Goal: Task Accomplishment & Management: Manage account settings

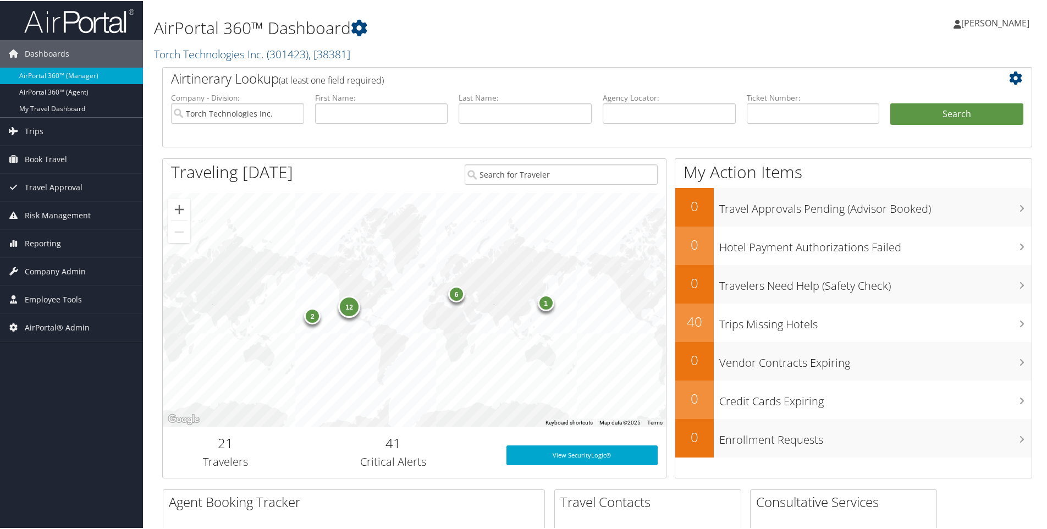
click at [380, 22] on h1 "AirPortal 360™ Dashboard" at bounding box center [449, 26] width 591 height 23
click at [359, 51] on h2 "Torch Technologies Inc. ( 301423 ) , [ 38381 ]" at bounding box center [449, 52] width 591 height 19
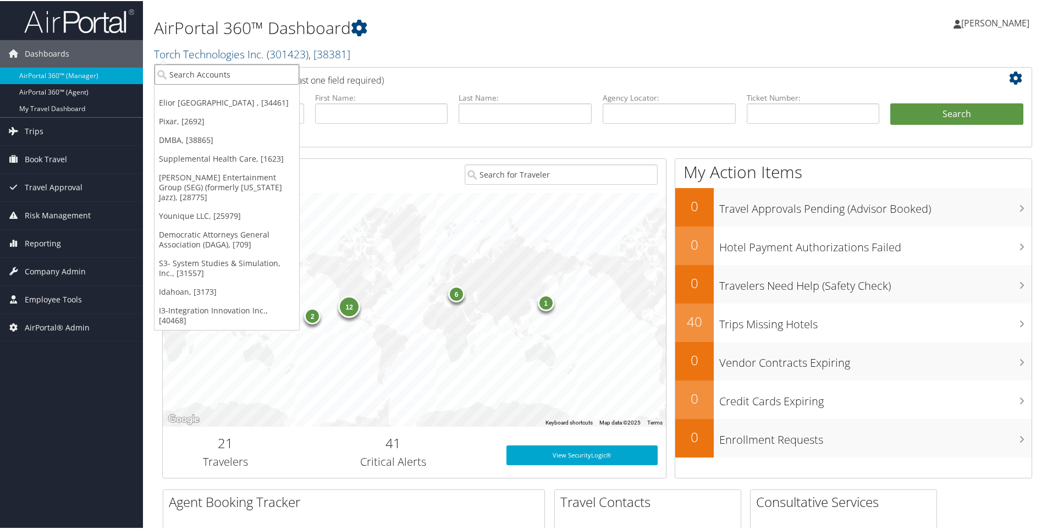
click at [189, 73] on input "search" at bounding box center [227, 73] width 145 height 20
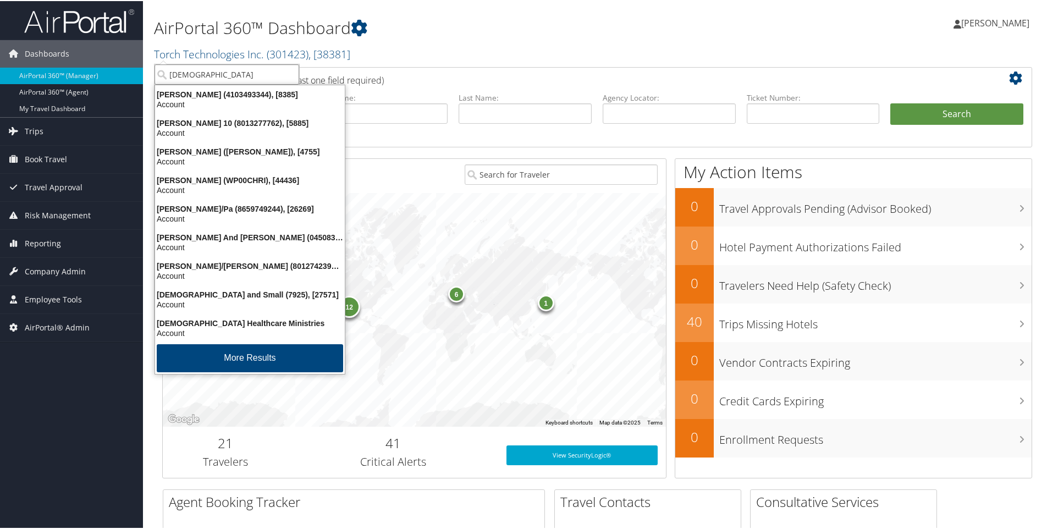
type input "christo"
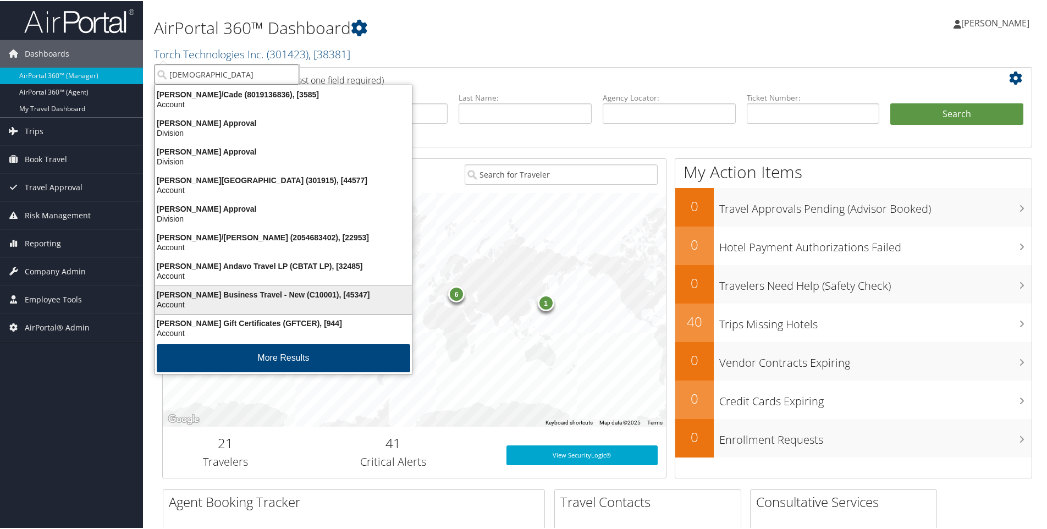
click at [201, 297] on div "Christopherson Business Travel - New (C10001), [45347]" at bounding box center [284, 294] width 270 height 10
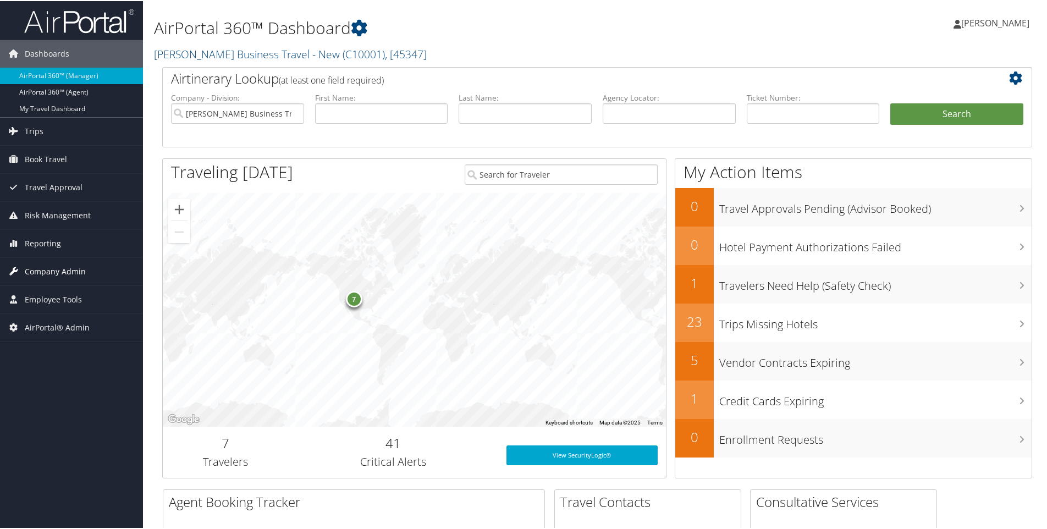
click at [43, 267] on span "Company Admin" at bounding box center [55, 271] width 61 height 28
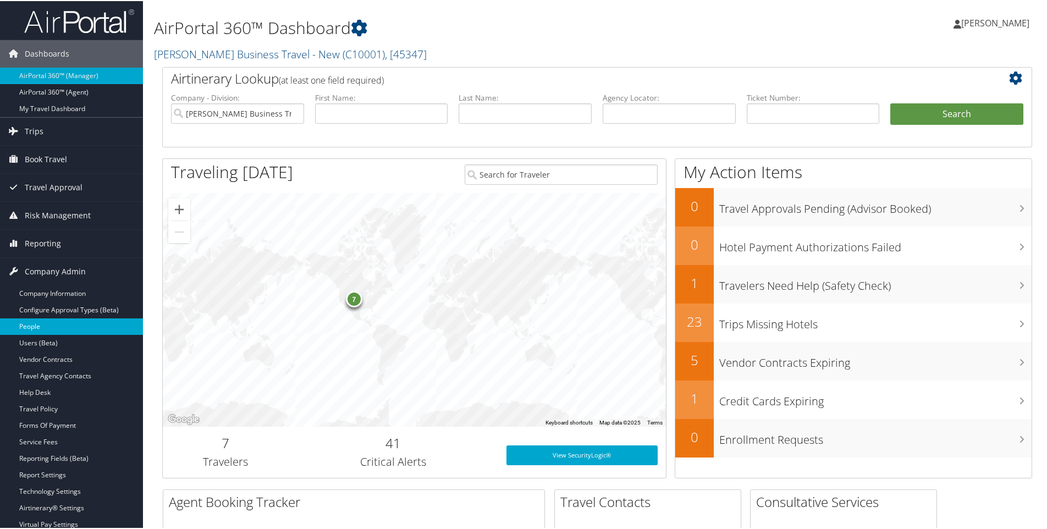
click at [35, 322] on link "People" at bounding box center [71, 325] width 143 height 17
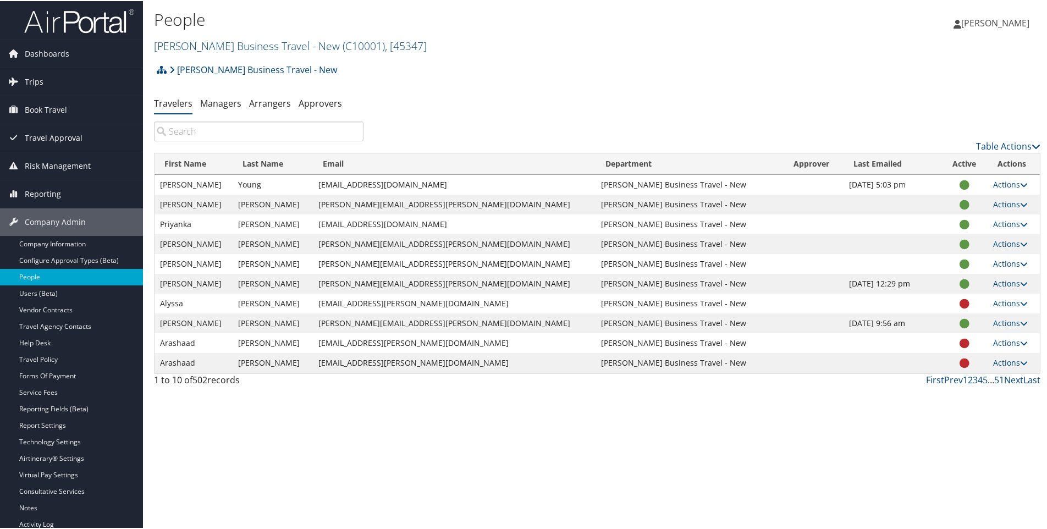
click at [193, 133] on input "search" at bounding box center [259, 130] width 210 height 20
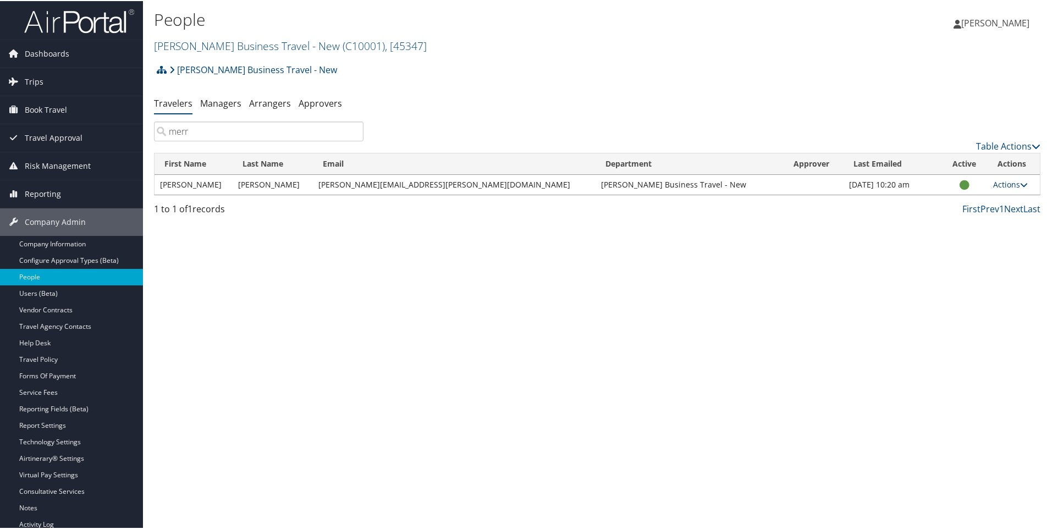
type input "merr"
click at [1020, 183] on icon at bounding box center [1024, 184] width 8 height 8
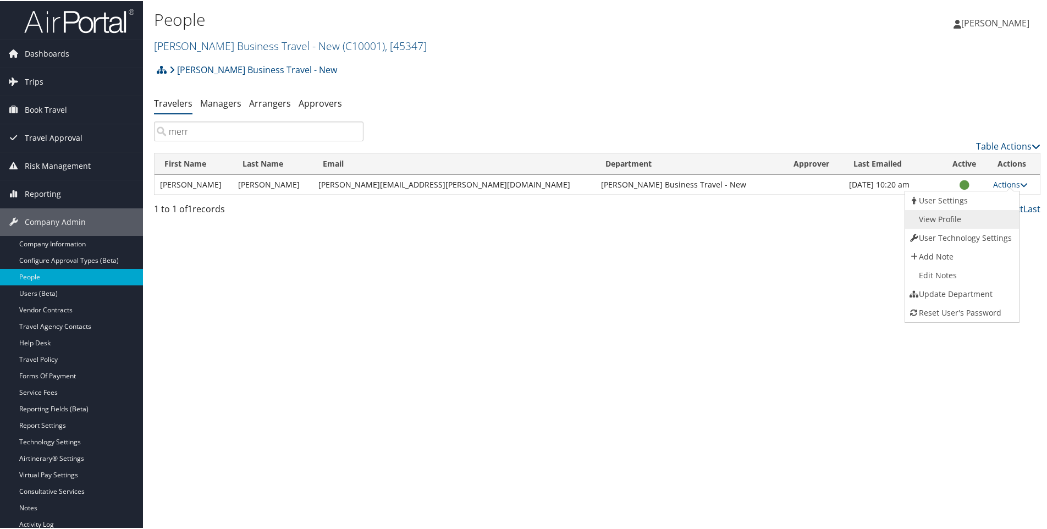
click at [957, 217] on link "View Profile" at bounding box center [961, 218] width 112 height 19
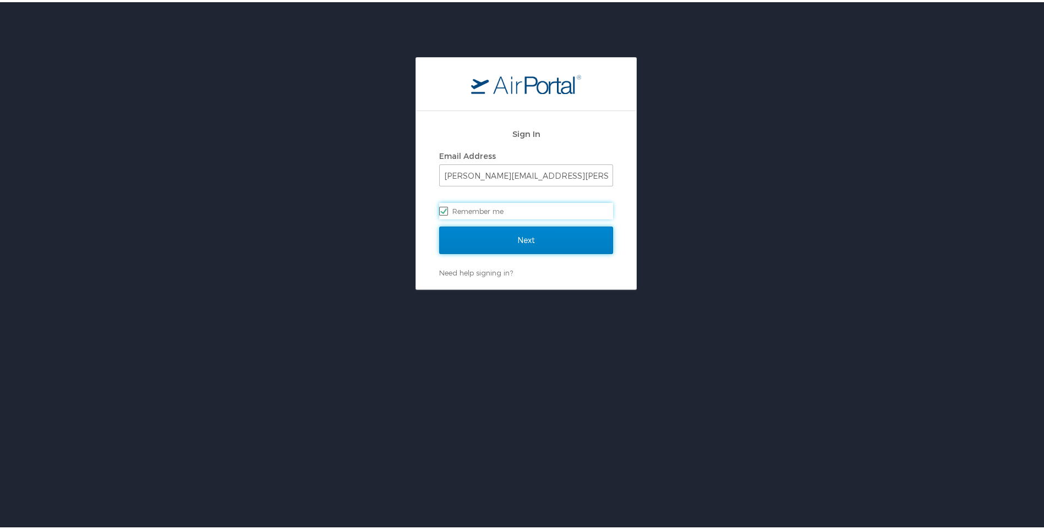
click at [517, 233] on input "Next" at bounding box center [526, 238] width 174 height 28
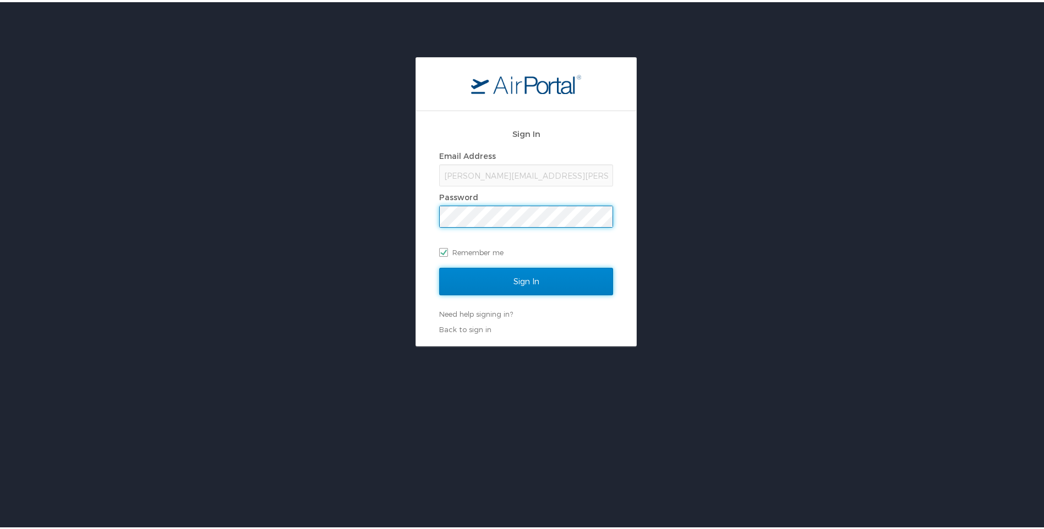
click at [521, 279] on input "Sign In" at bounding box center [526, 280] width 174 height 28
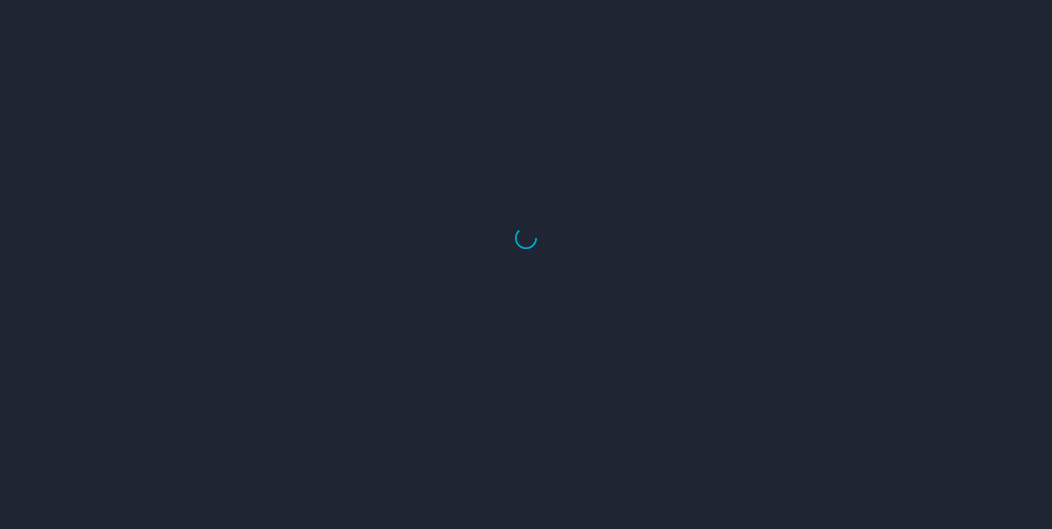
select select "US"
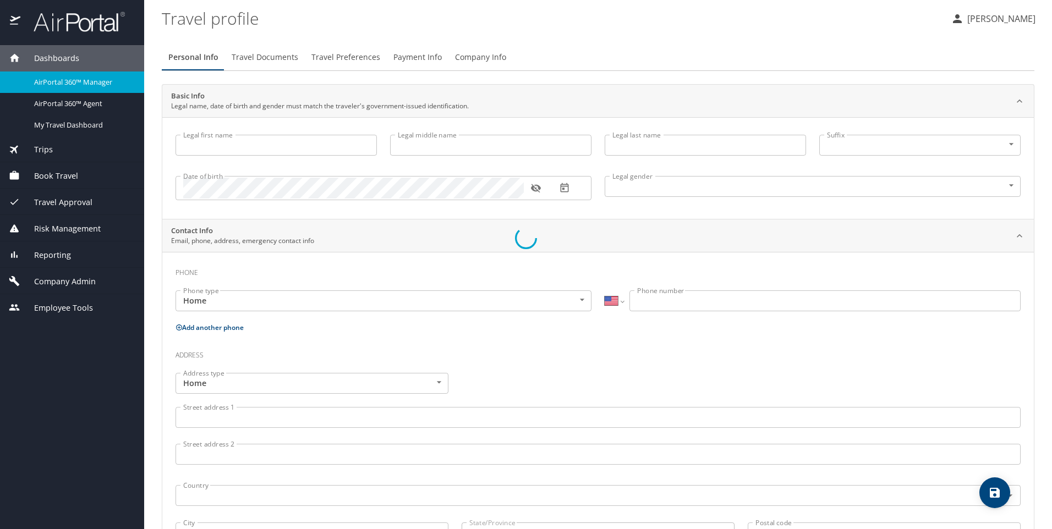
type input "Merrilee"
type input "Cummings"
type input "Rease"
type input "Female"
type input "Diz"
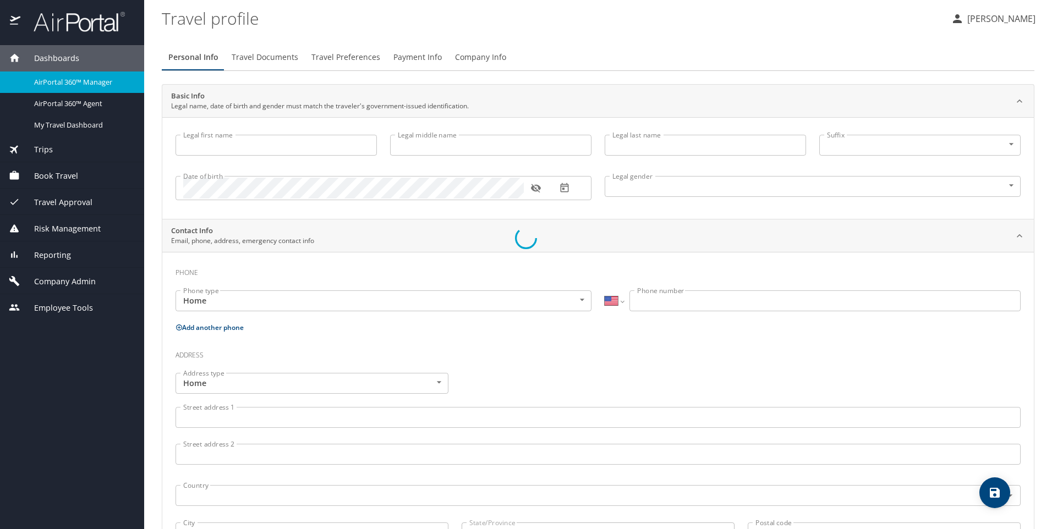
type input "Rease"
type input "(801) 560-0157"
select select "US"
